Goal: Share content

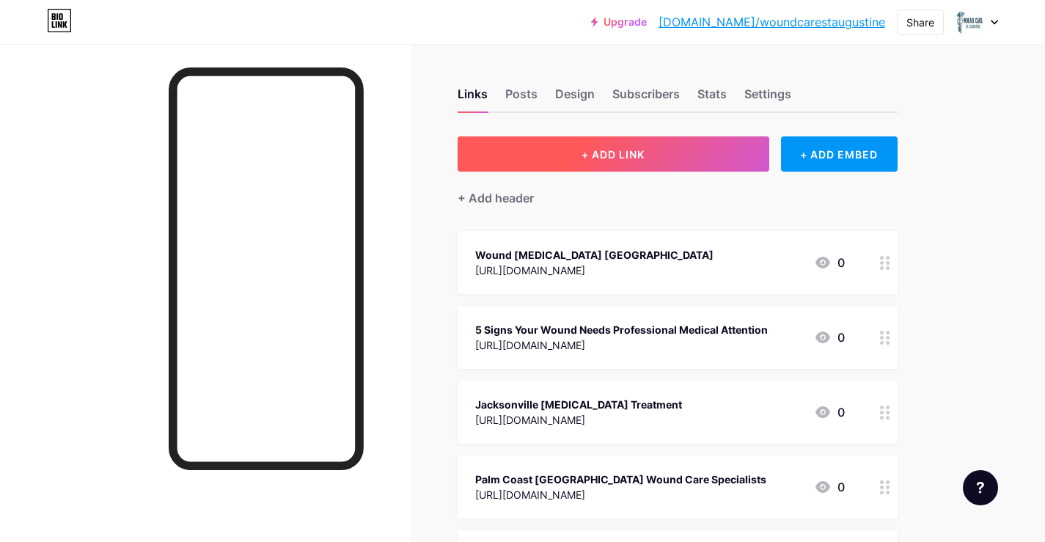
click at [586, 166] on button "+ ADD LINK" at bounding box center [614, 153] width 312 height 35
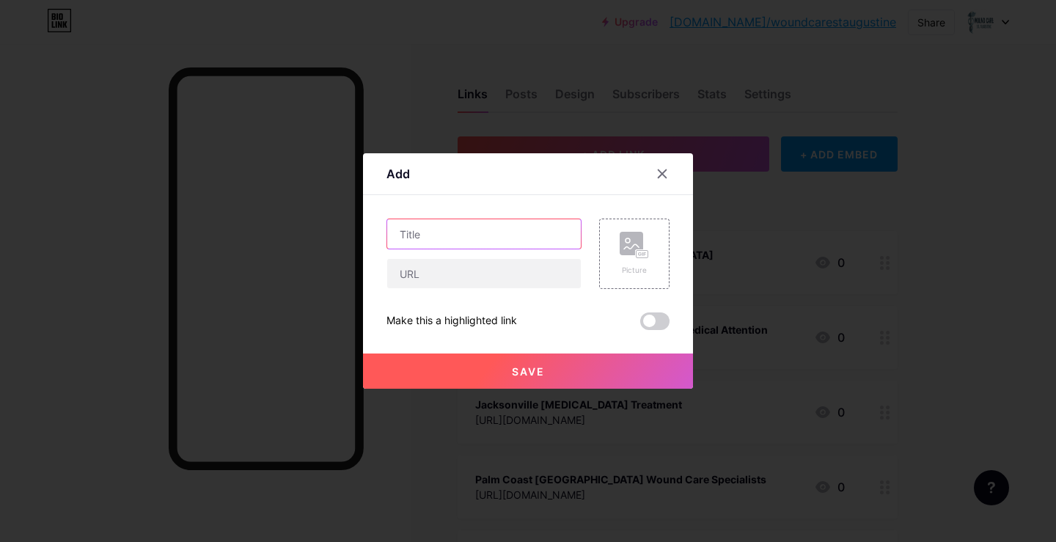
click at [493, 234] on input "text" at bounding box center [484, 233] width 194 height 29
paste input "[MEDICAL_DATA] Treatment [GEOGRAPHIC_DATA]"
type input "[MEDICAL_DATA] Treatment [GEOGRAPHIC_DATA]"
click at [455, 277] on input "text" at bounding box center [484, 273] width 194 height 29
paste input "[URL][DOMAIN_NAME]"
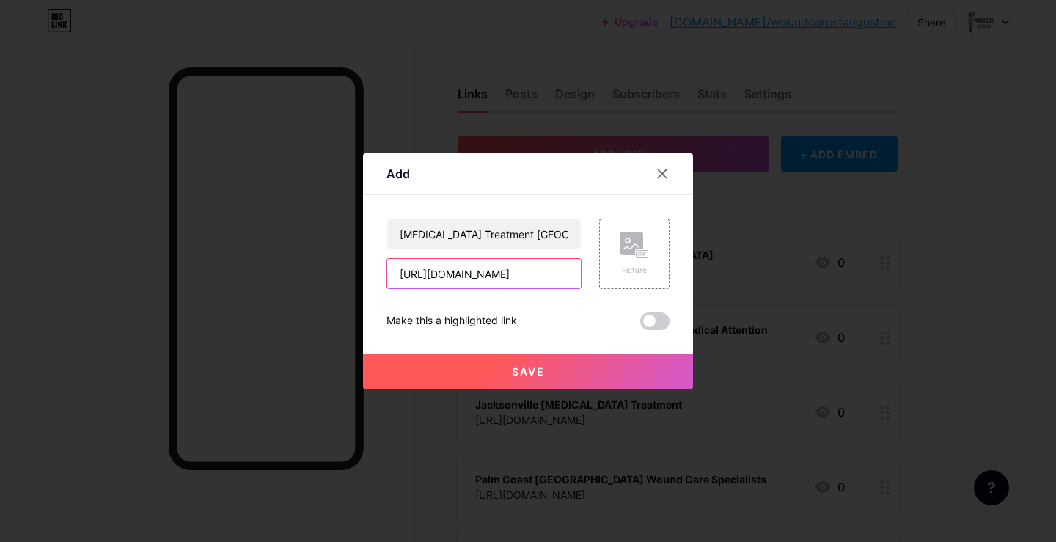
scroll to position [0, 142]
type input "[URL][DOMAIN_NAME]"
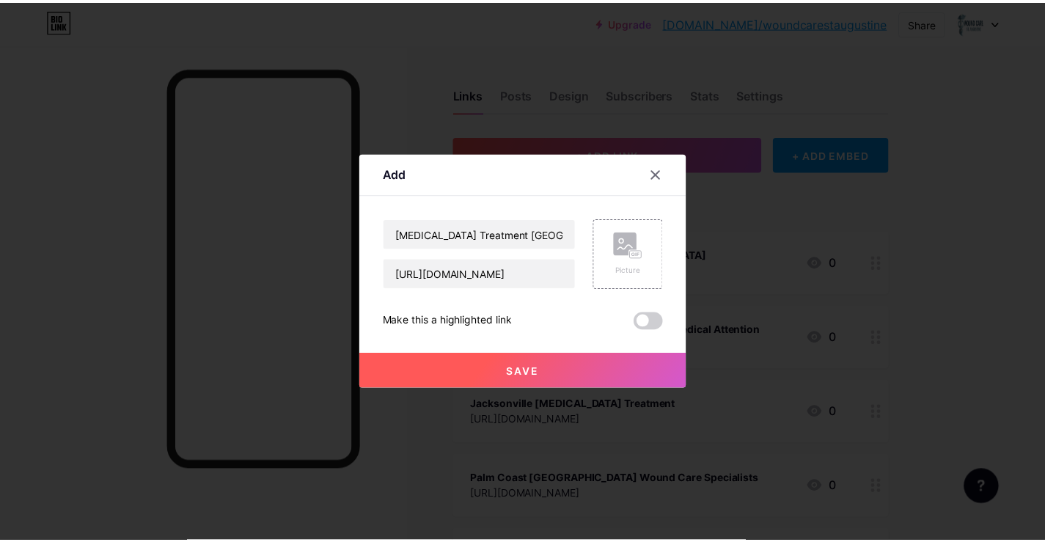
scroll to position [0, 0]
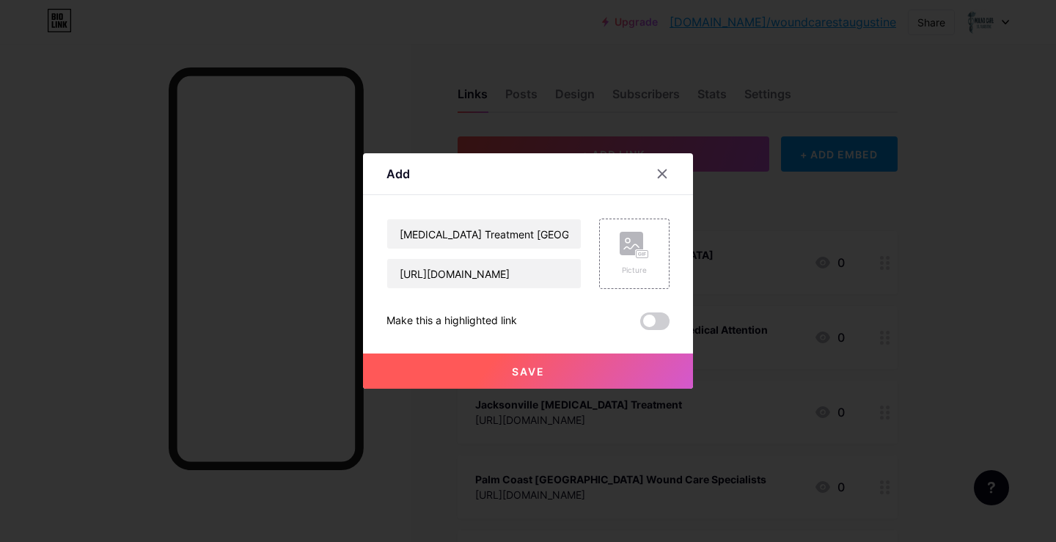
click at [515, 354] on button "Save" at bounding box center [528, 371] width 330 height 35
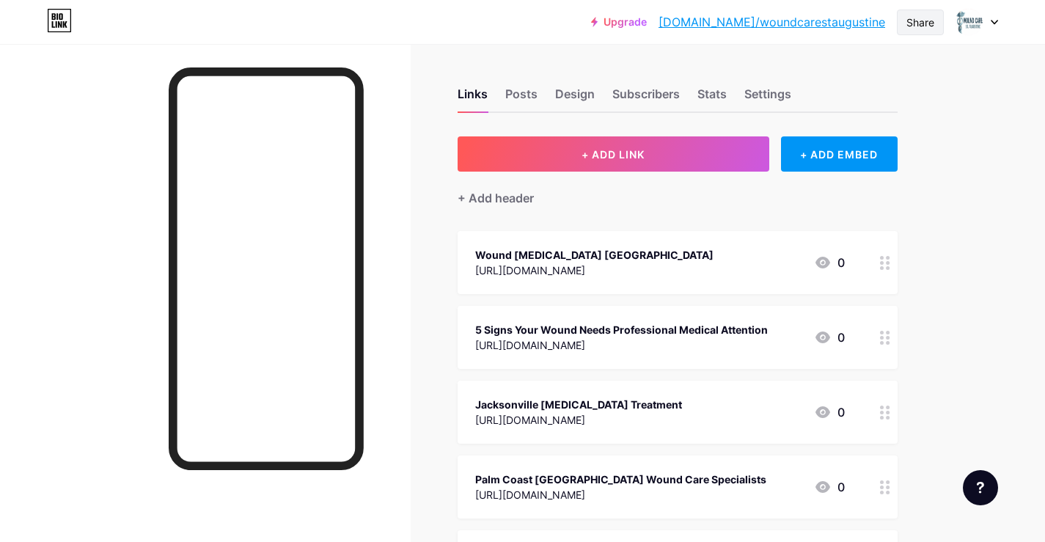
click at [920, 19] on div "Share" at bounding box center [921, 22] width 28 height 15
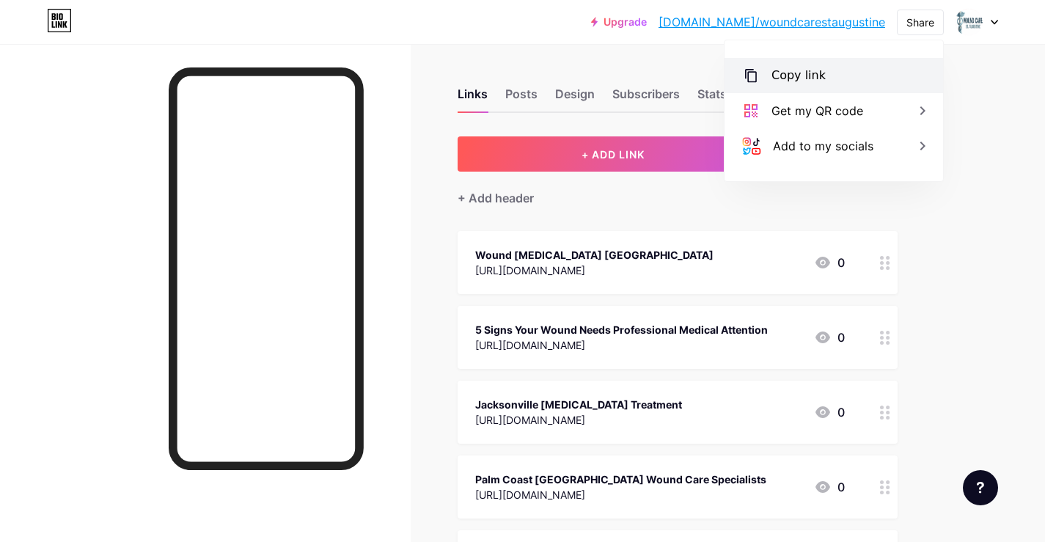
click at [812, 78] on div "Copy link" at bounding box center [799, 76] width 54 height 18
